Goal: Information Seeking & Learning: Learn about a topic

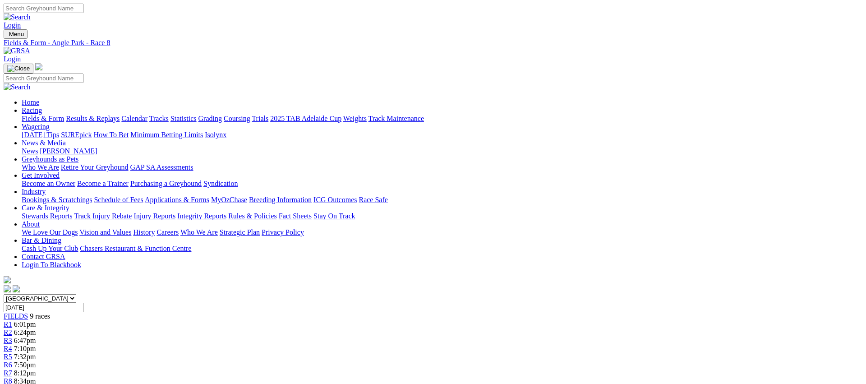
click at [64, 115] on link "Fields & Form" at bounding box center [43, 119] width 42 height 8
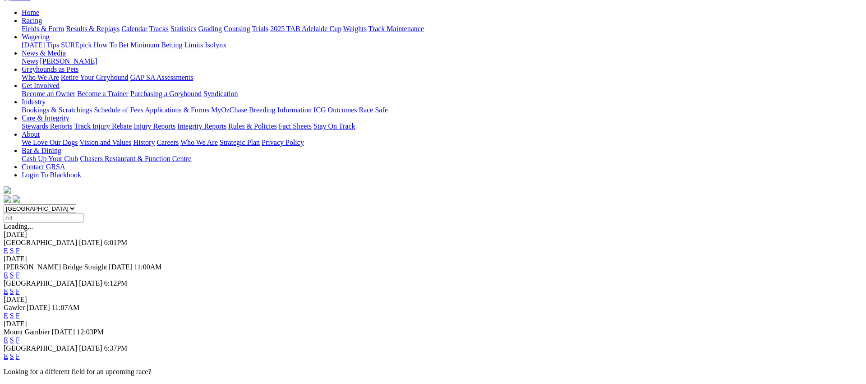
scroll to position [91, 0]
click at [8, 351] on link "E" at bounding box center [6, 355] width 5 height 8
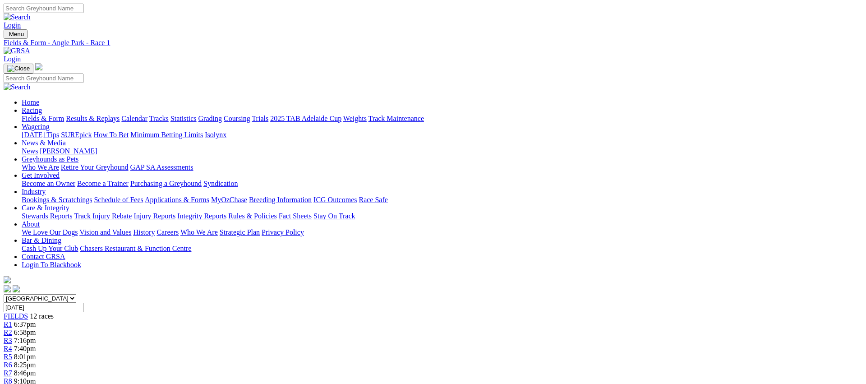
click at [12, 383] on span "R9" at bounding box center [8, 389] width 9 height 8
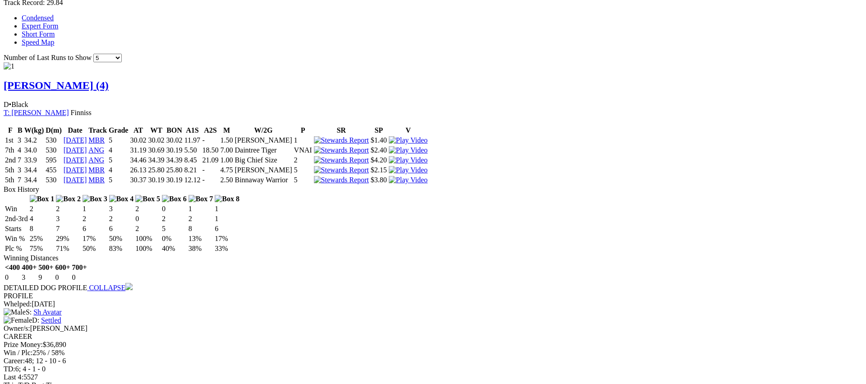
scroll to position [611, 0]
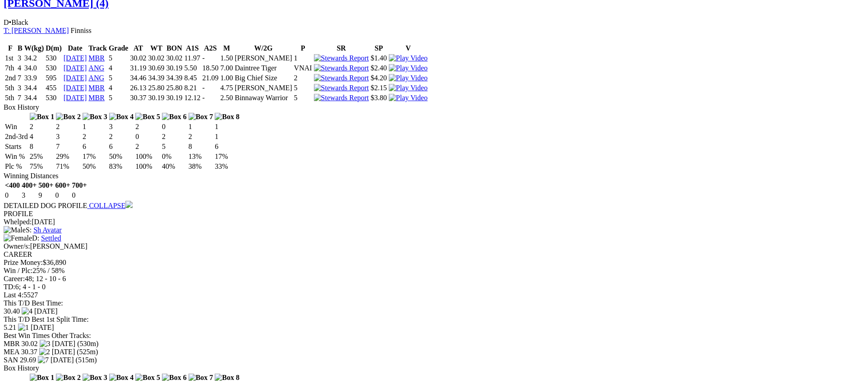
scroll to position [690, 0]
